Goal: Communication & Community: Answer question/provide support

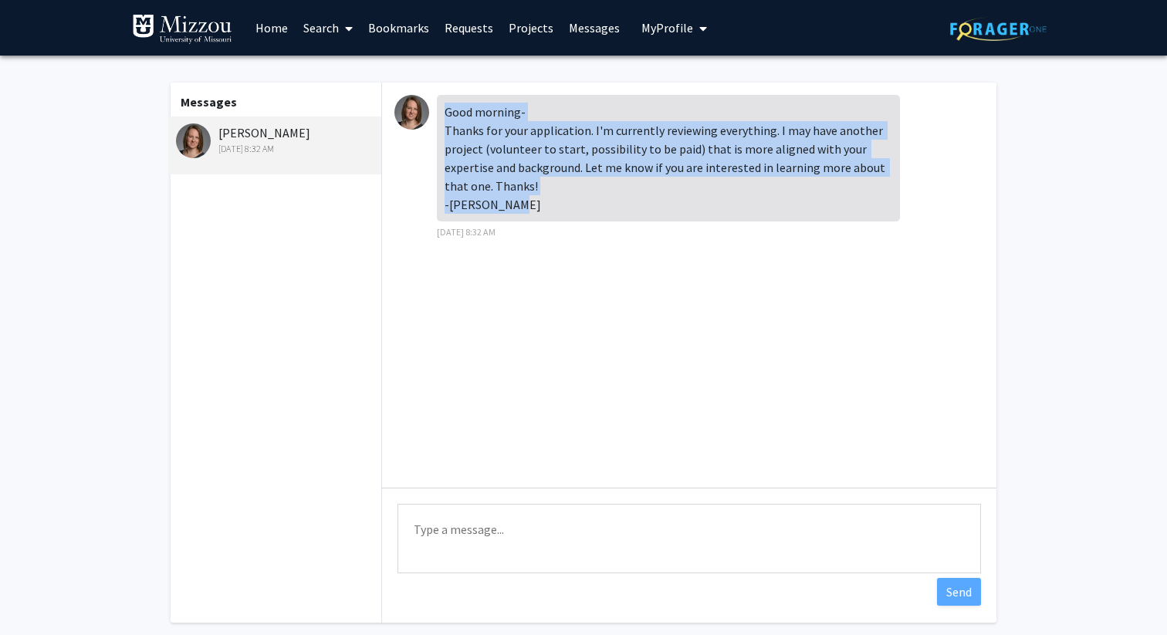
drag, startPoint x: 510, startPoint y: 204, endPoint x: 438, endPoint y: 113, distance: 116.0
click at [438, 113] on div "Good morning- Thanks for your application. I'm currently reviewing everything. …" at bounding box center [668, 158] width 463 height 127
copy div "Good morning- Thanks for your application. I'm currently reviewing everything. …"
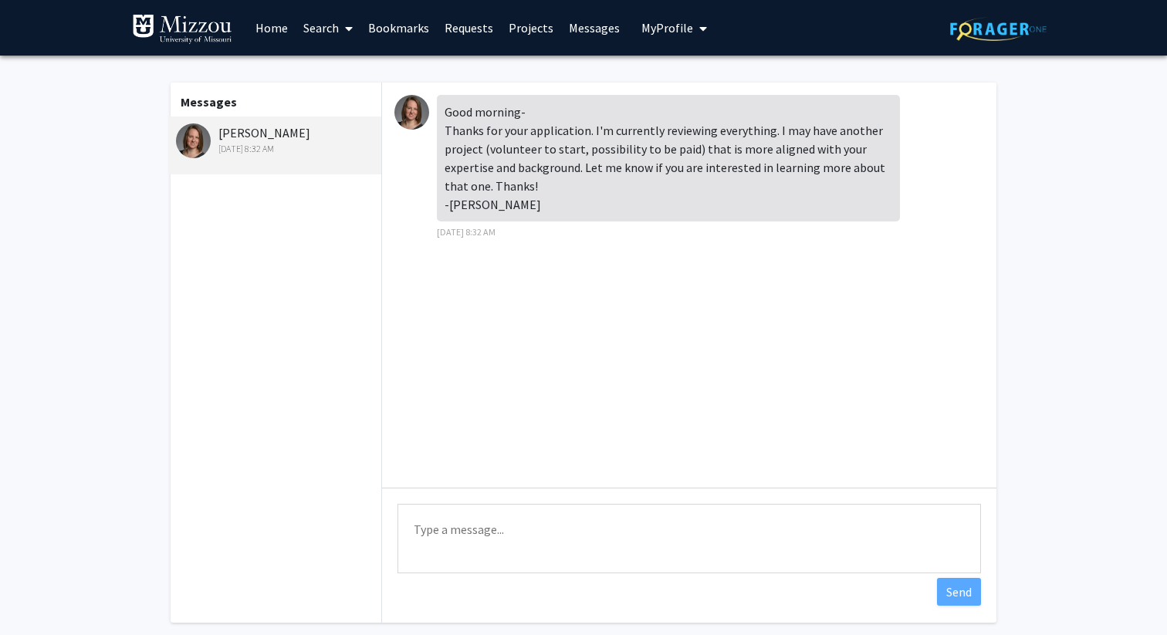
click at [519, 524] on textarea "Type a message" at bounding box center [688, 538] width 583 height 69
paste textarea "Good morning Dr. Wolpert, Thank you for considering my application and for shar…"
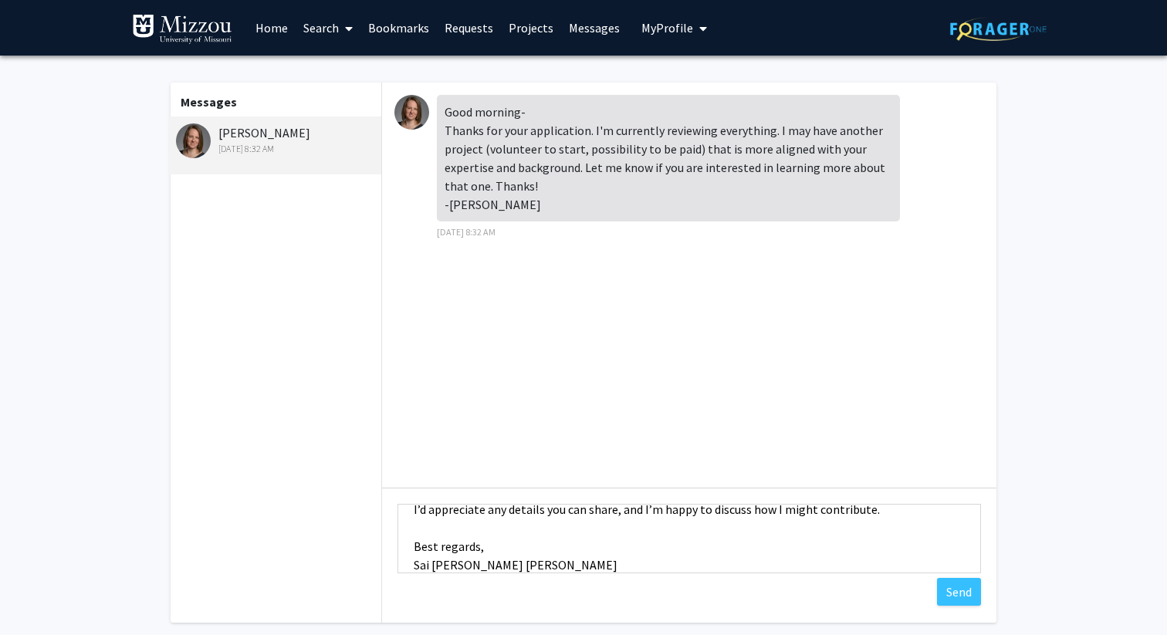
click at [465, 524] on textarea "Good morning Dr. Wolpert, Thank you for considering my application and for shar…" at bounding box center [688, 538] width 583 height 69
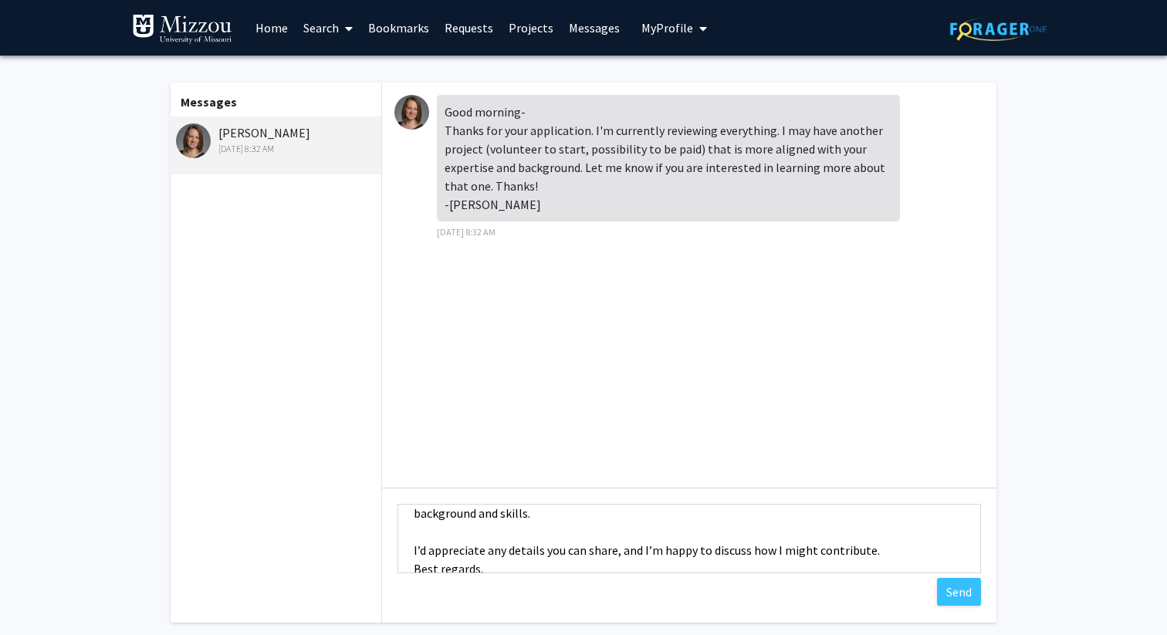
scroll to position [90, 0]
click at [449, 534] on textarea "Good morning Dr. Wolpert, Thank you for considering my application and for shar…" at bounding box center [688, 538] width 583 height 69
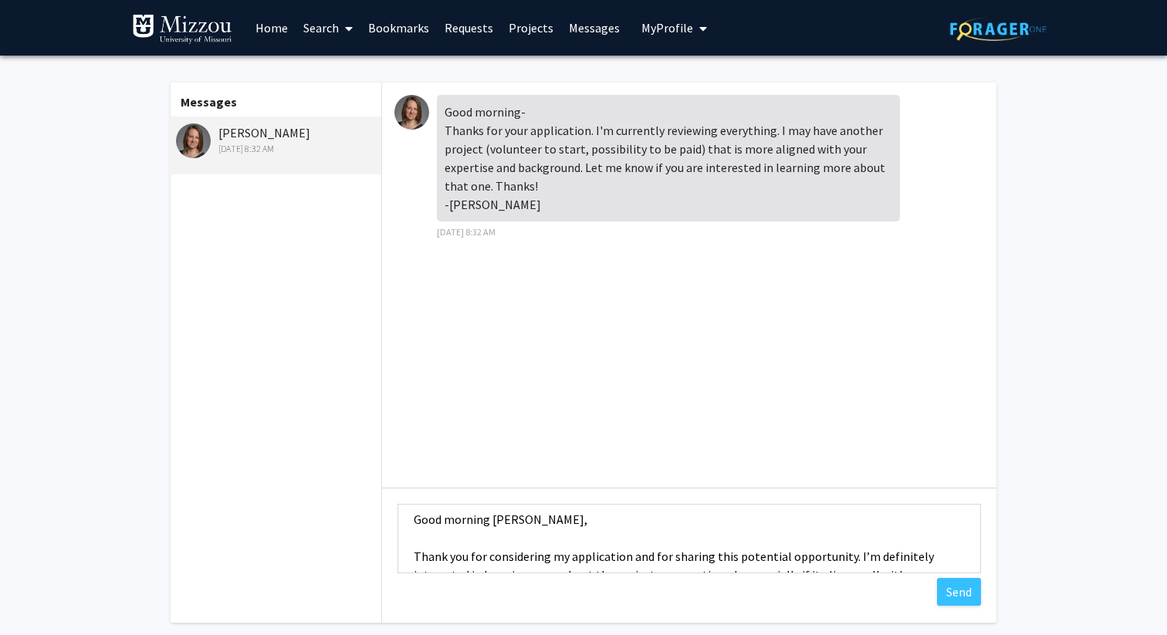
scroll to position [0, 0]
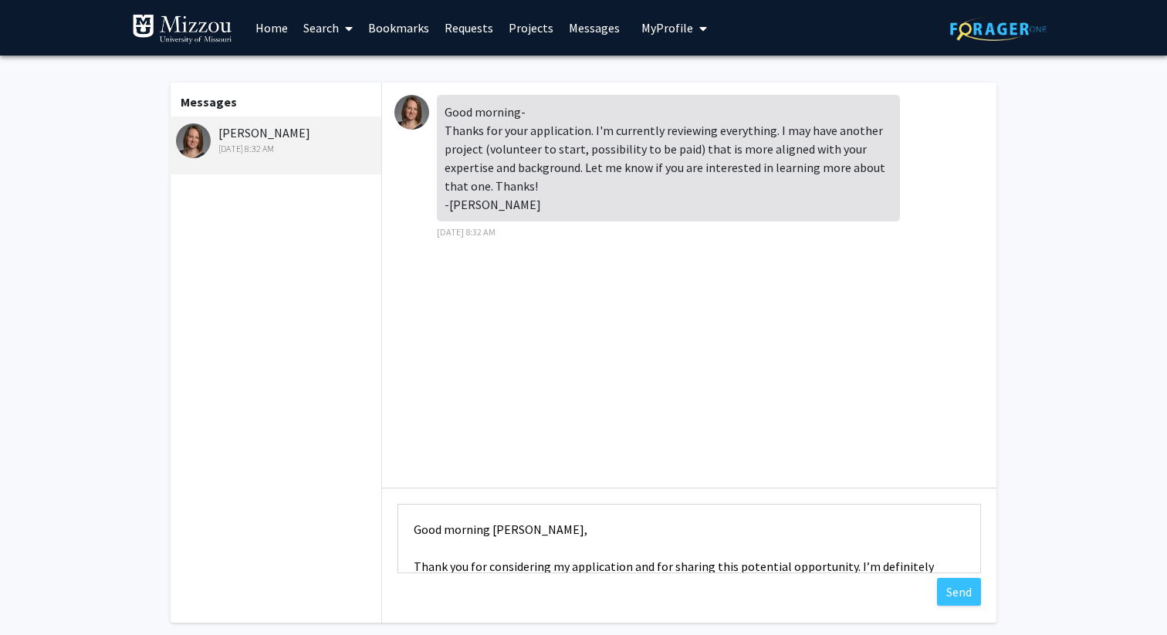
click at [431, 550] on textarea "Good morning Dr. Wolpert, Thank you for considering my application and for shar…" at bounding box center [688, 538] width 583 height 69
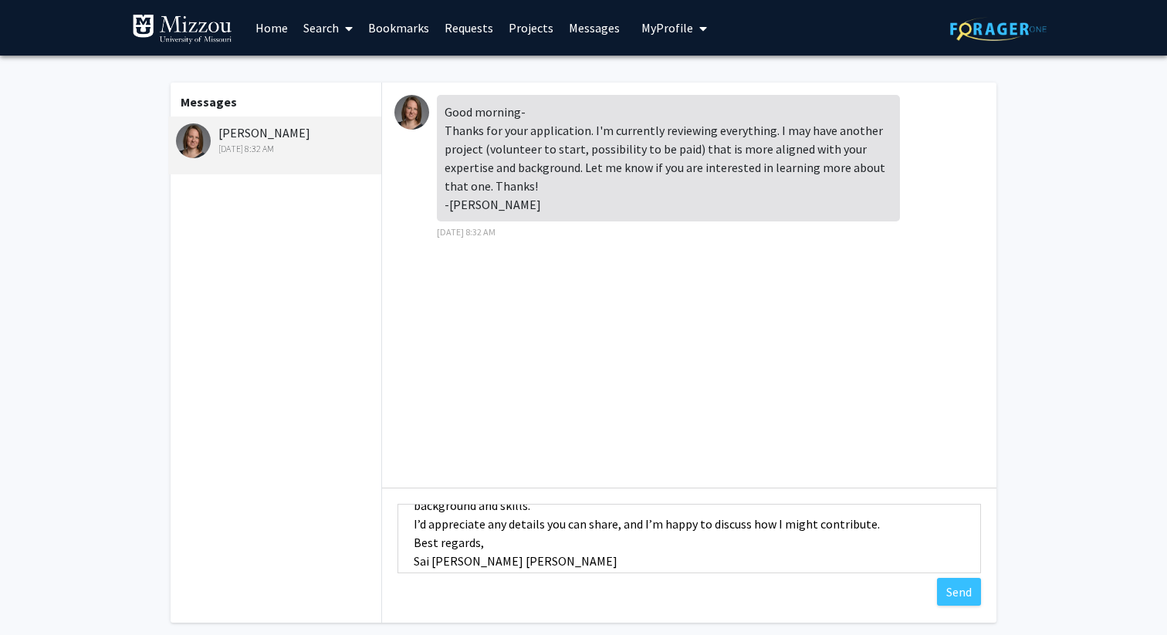
scroll to position [93, 0]
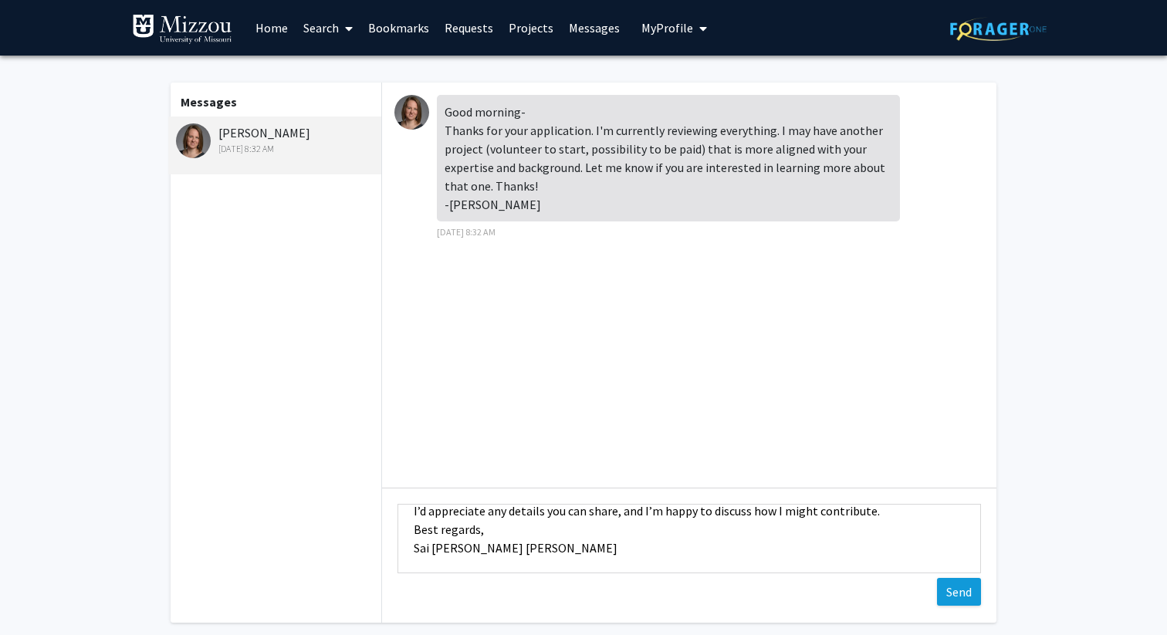
type textarea "Good morning Dr. Wolpert, Thank you for considering my application and for shar…"
click at [962, 592] on button "Send" at bounding box center [959, 592] width 44 height 28
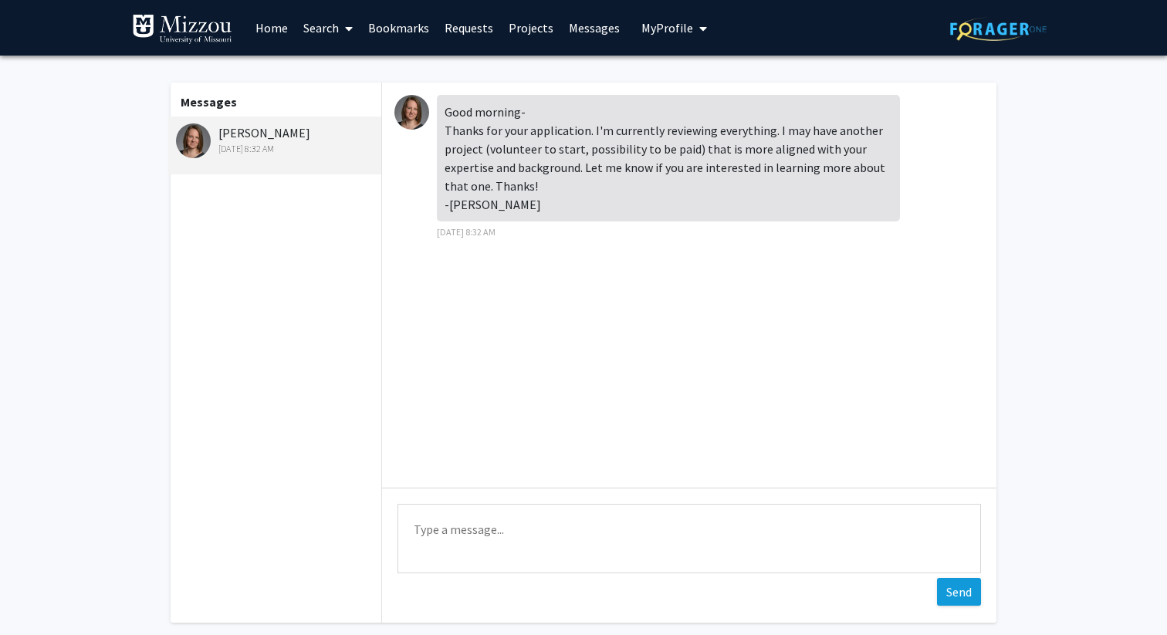
scroll to position [0, 0]
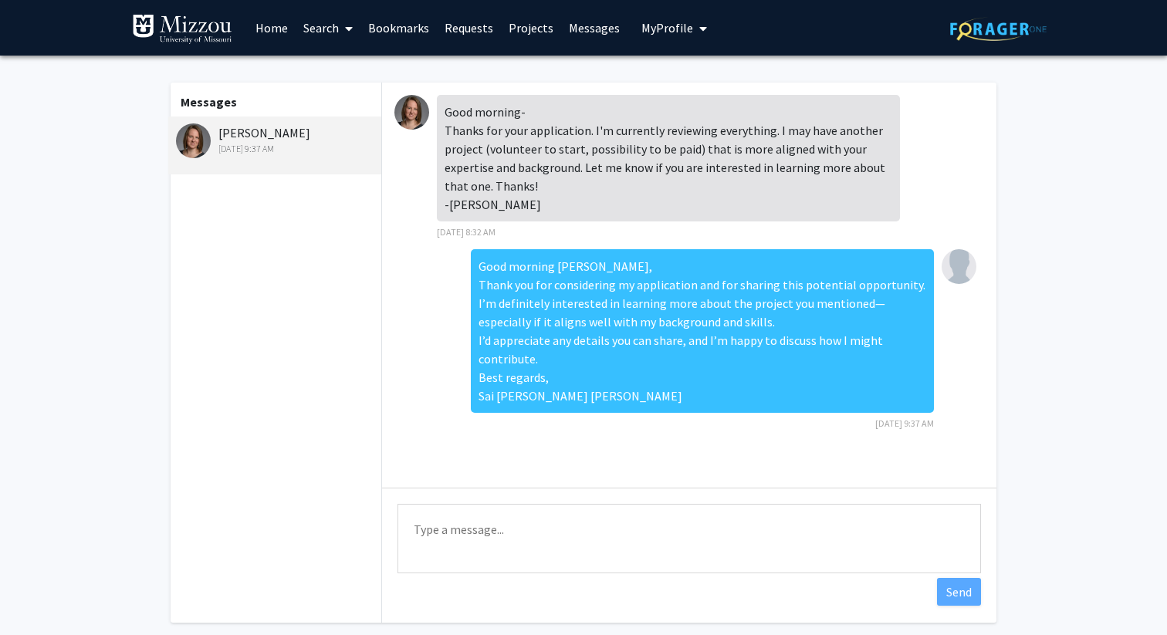
click at [272, 35] on link "Home" at bounding box center [272, 28] width 48 height 54
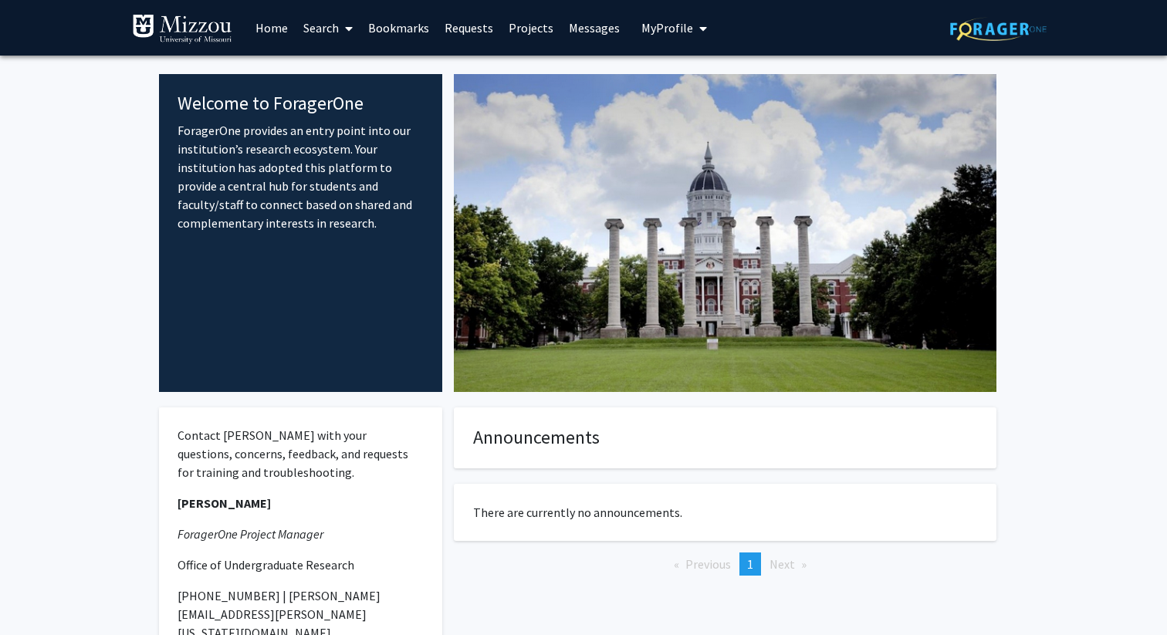
click at [330, 25] on link "Search" at bounding box center [328, 28] width 65 height 54
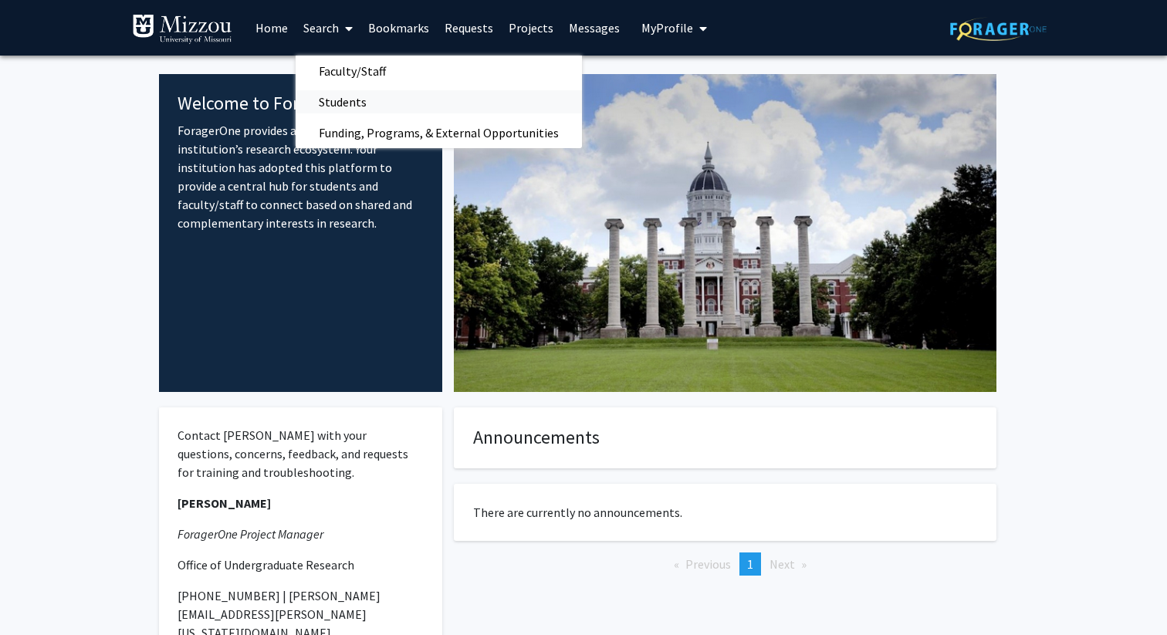
click at [365, 100] on span "Students" at bounding box center [343, 101] width 94 height 31
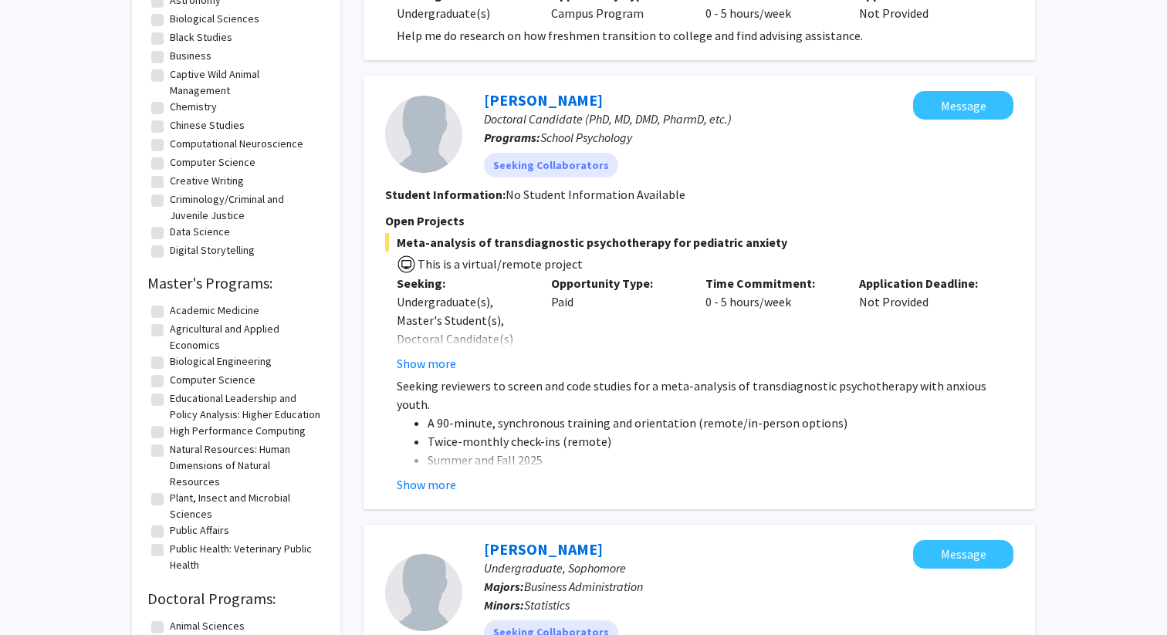
scroll to position [712, 0]
click at [443, 482] on button "Show more" at bounding box center [426, 484] width 59 height 19
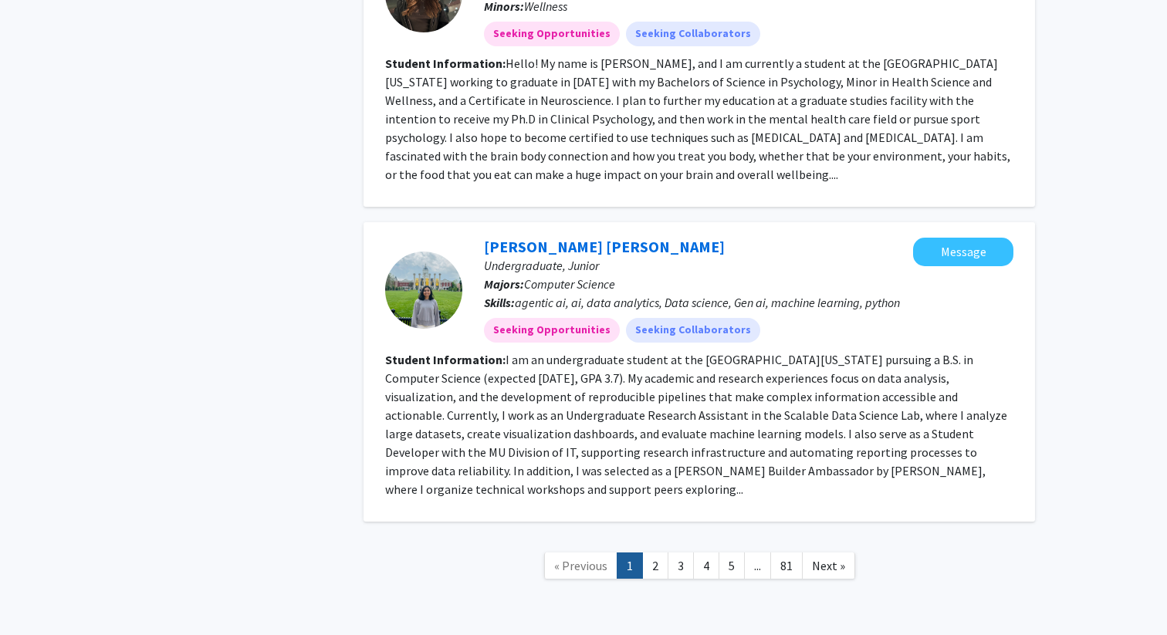
scroll to position [2633, 0]
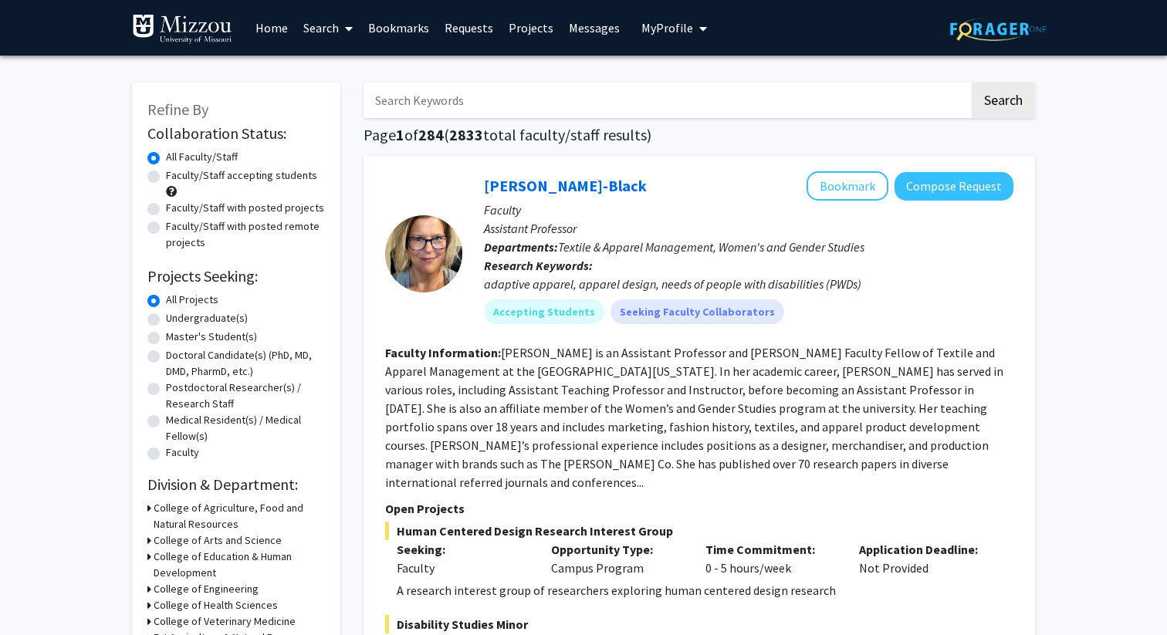
click at [331, 32] on link "Search" at bounding box center [328, 28] width 65 height 54
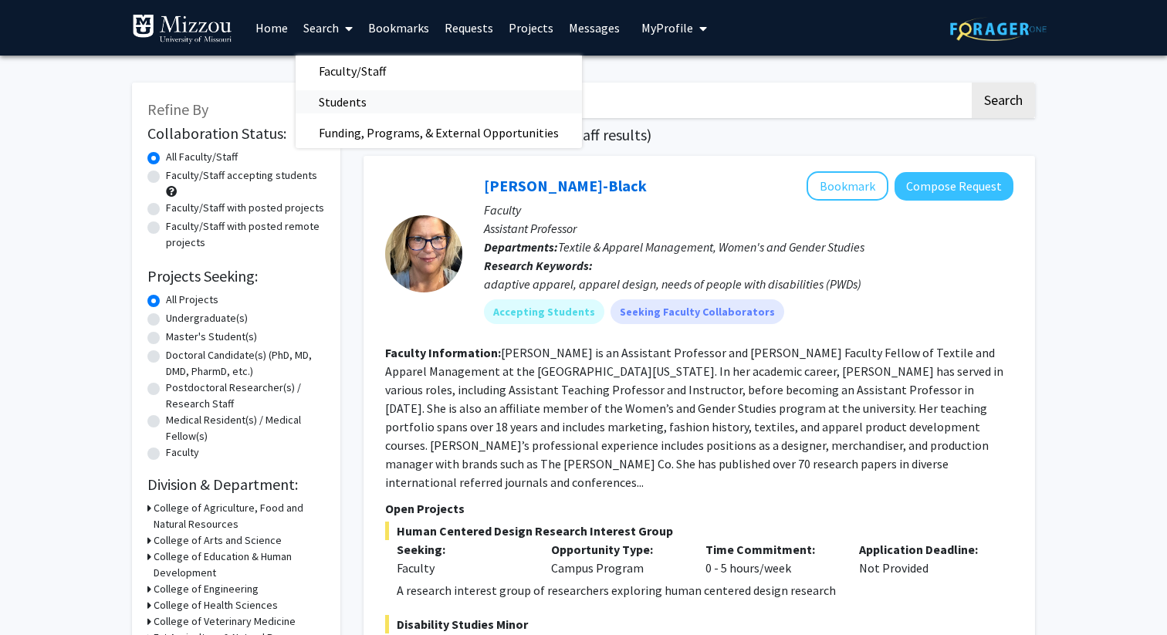
click at [336, 107] on span "Students" at bounding box center [343, 101] width 94 height 31
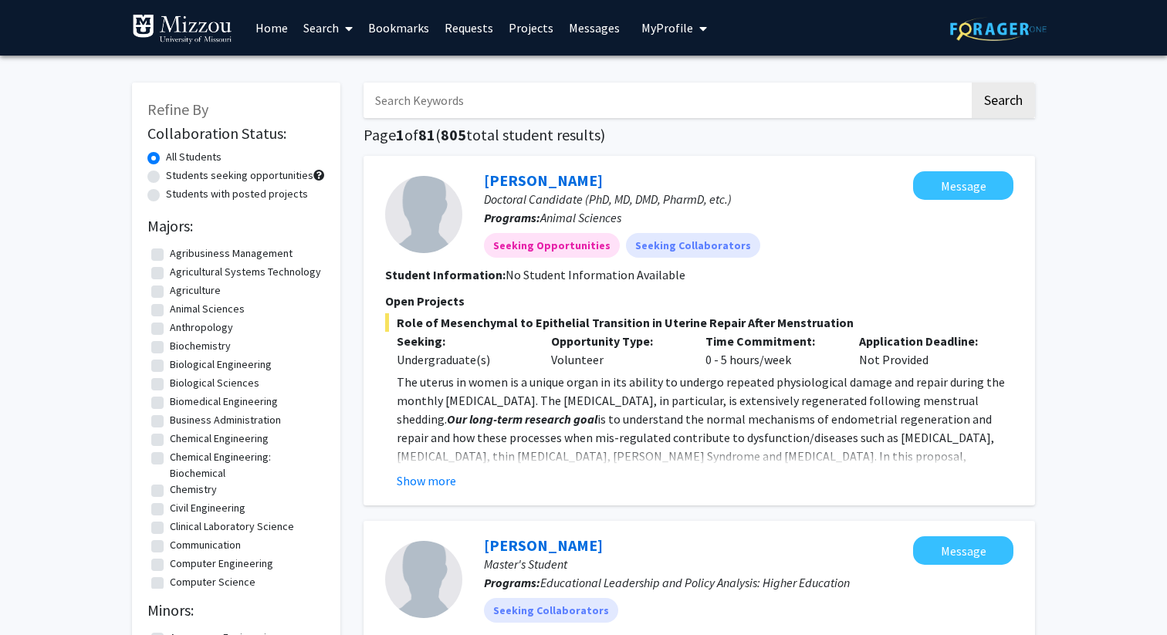
click at [475, 105] on input "Search Keywords" at bounding box center [666, 101] width 606 height 36
type input "dhanya"
click at [972, 83] on button "Search" at bounding box center [1003, 101] width 63 height 36
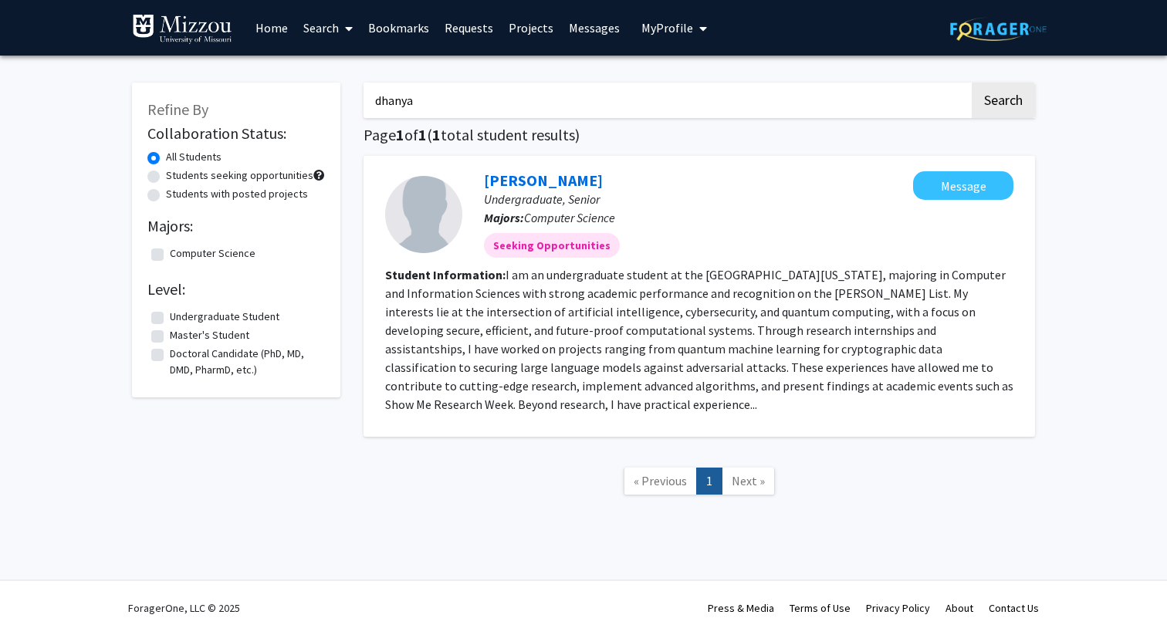
click at [269, 21] on link "Home" at bounding box center [272, 28] width 48 height 54
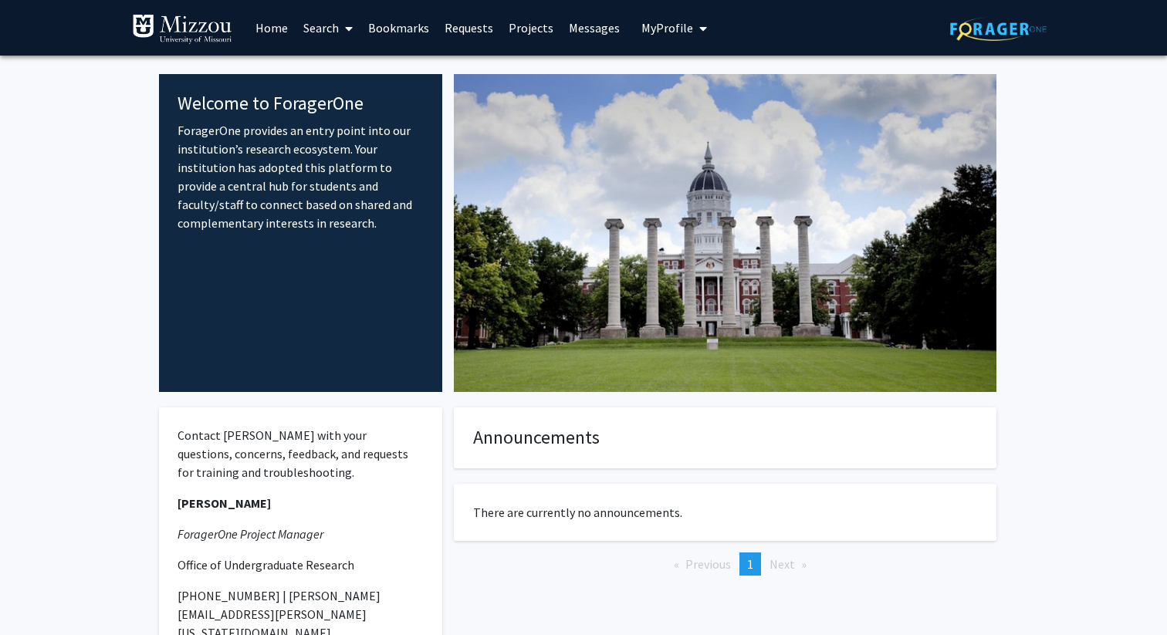
click at [653, 29] on span "My Profile" at bounding box center [667, 27] width 52 height 15
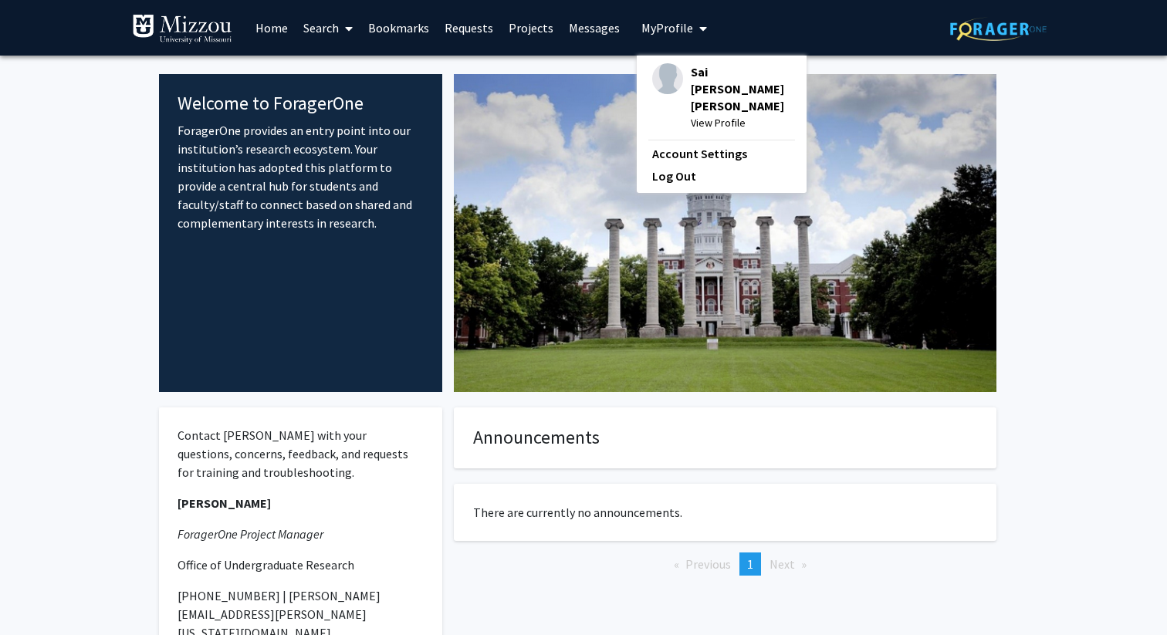
click at [698, 114] on span "View Profile" at bounding box center [741, 122] width 100 height 17
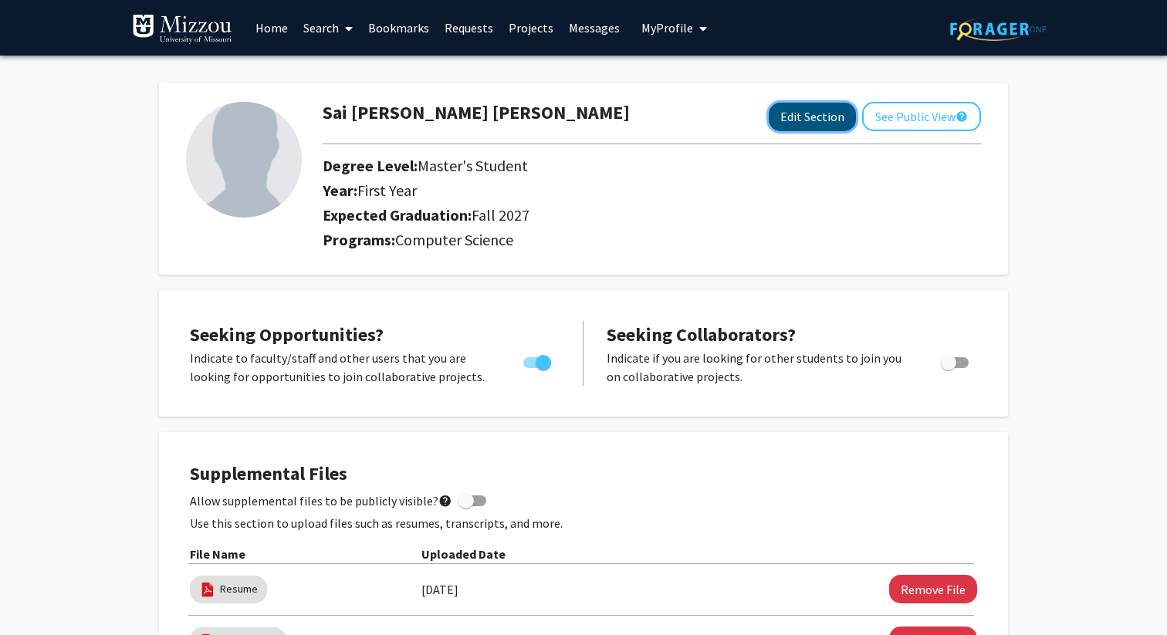
click at [827, 120] on button "Edit Section" at bounding box center [812, 117] width 87 height 29
select select "first_year"
select select "39: fall_2027"
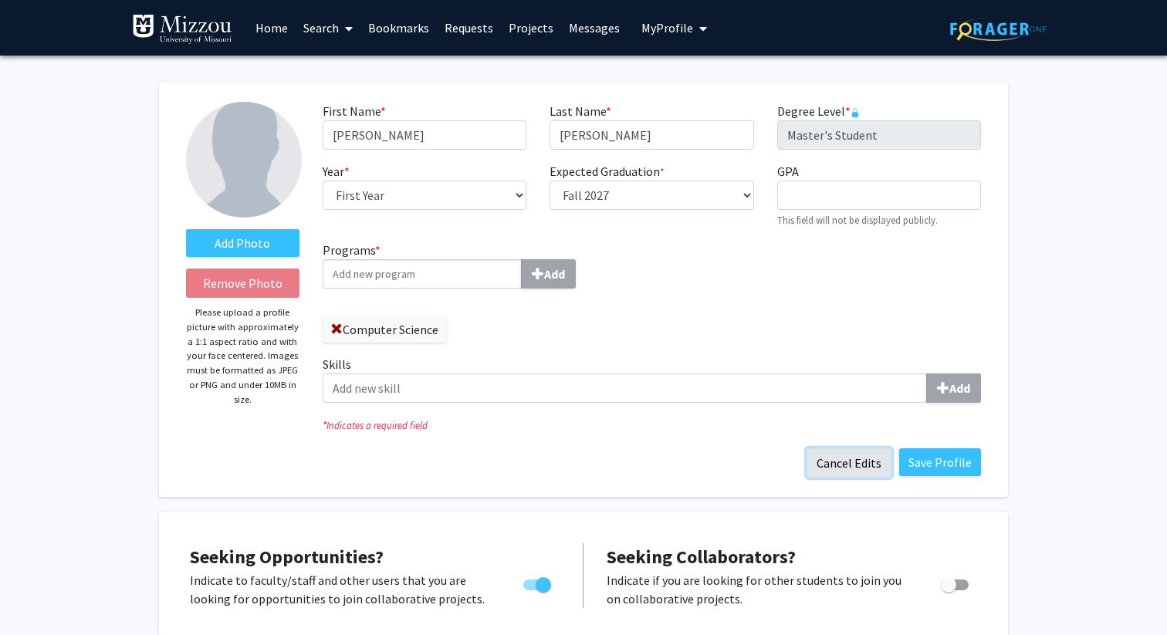
click at [871, 465] on button "Cancel Edits" at bounding box center [848, 462] width 85 height 29
